Goal: Transaction & Acquisition: Purchase product/service

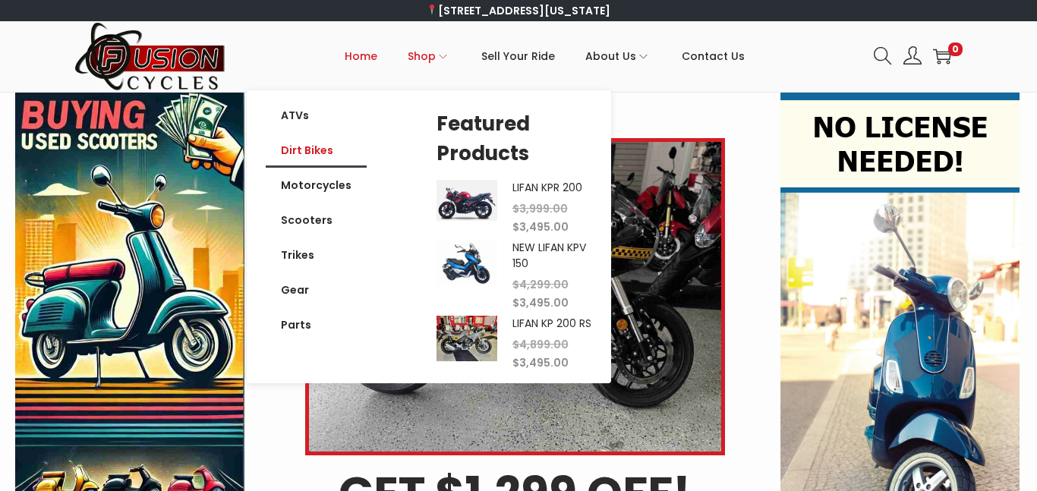
click at [332, 157] on link "Dirt Bikes" at bounding box center [316, 150] width 101 height 35
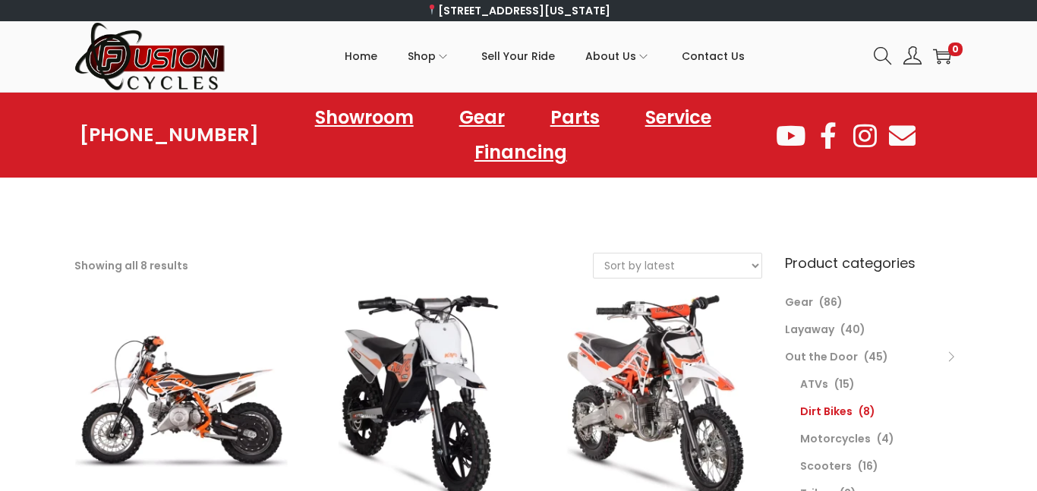
click at [313, 153] on ul "Showroom Gear Parts Service Financing" at bounding box center [516, 135] width 515 height 70
click at [373, 61] on span "Home" at bounding box center [361, 56] width 33 height 38
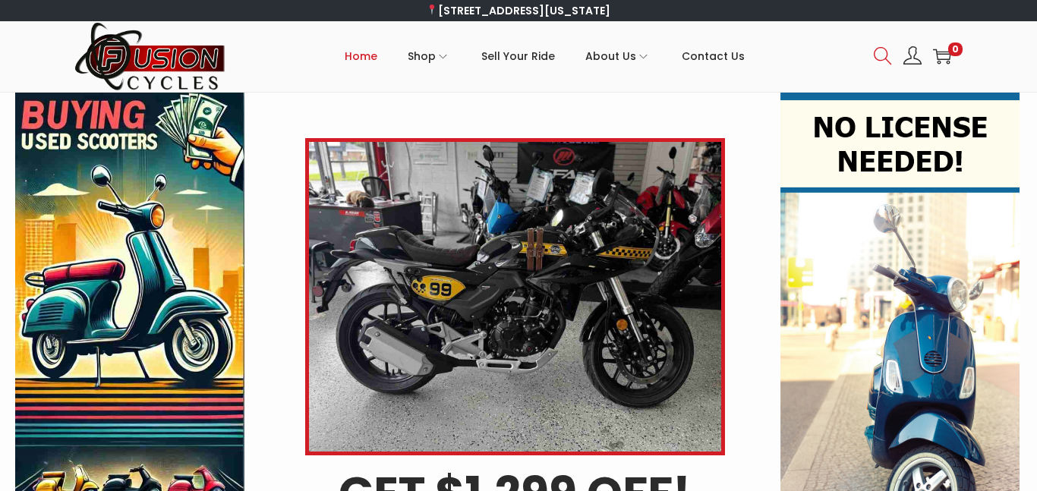
click at [882, 59] on icon at bounding box center [883, 56] width 18 height 18
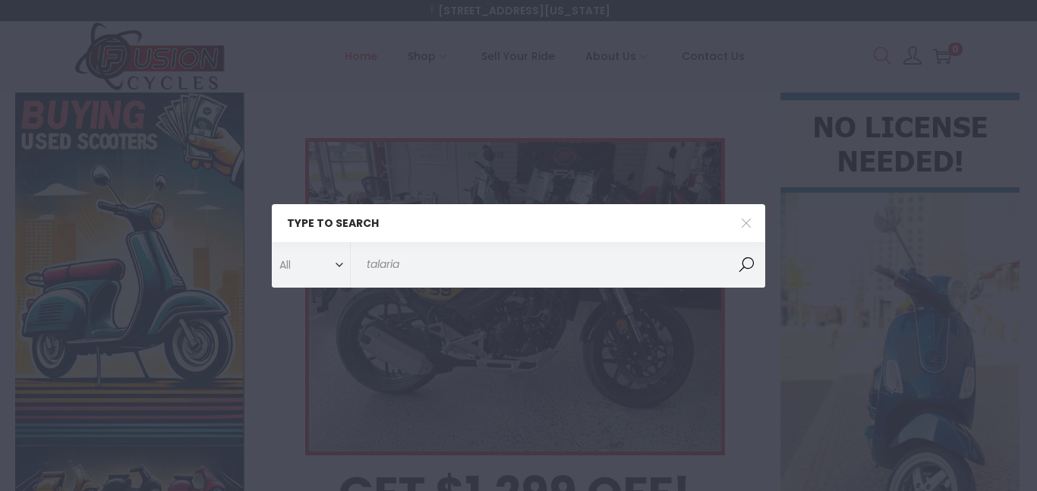
type input "talaria"
click at [727, 242] on button "Search" at bounding box center [746, 265] width 38 height 46
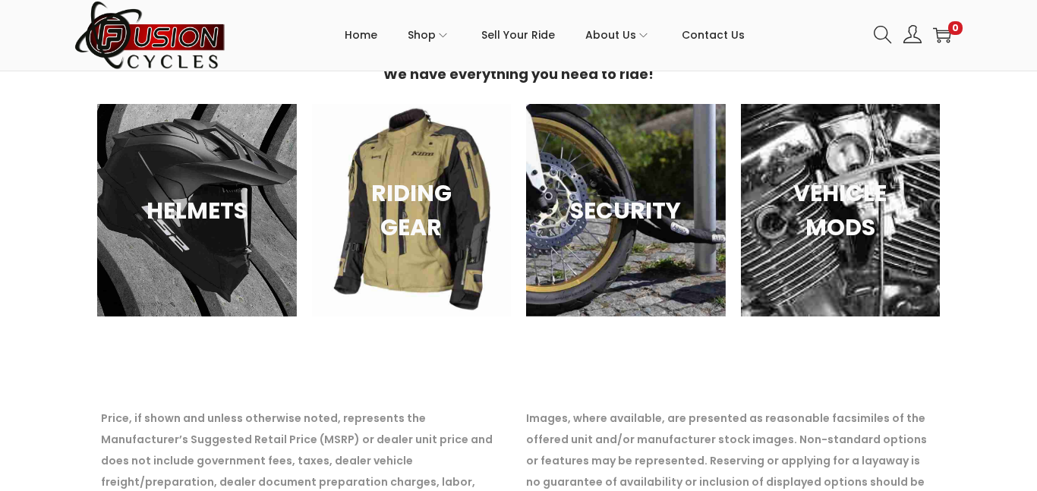
scroll to position [432, 0]
